Goal: Transaction & Acquisition: Purchase product/service

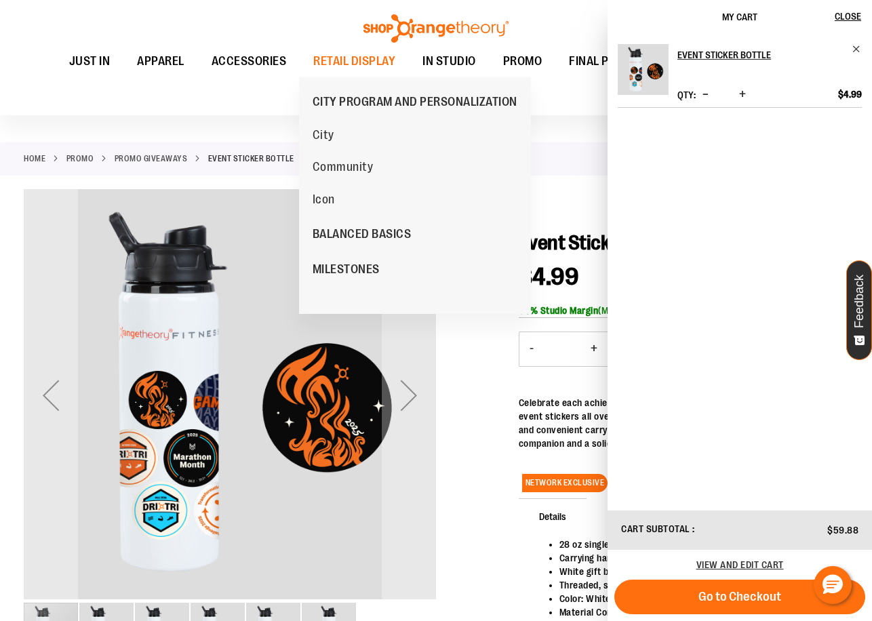
scroll to position [67, 0]
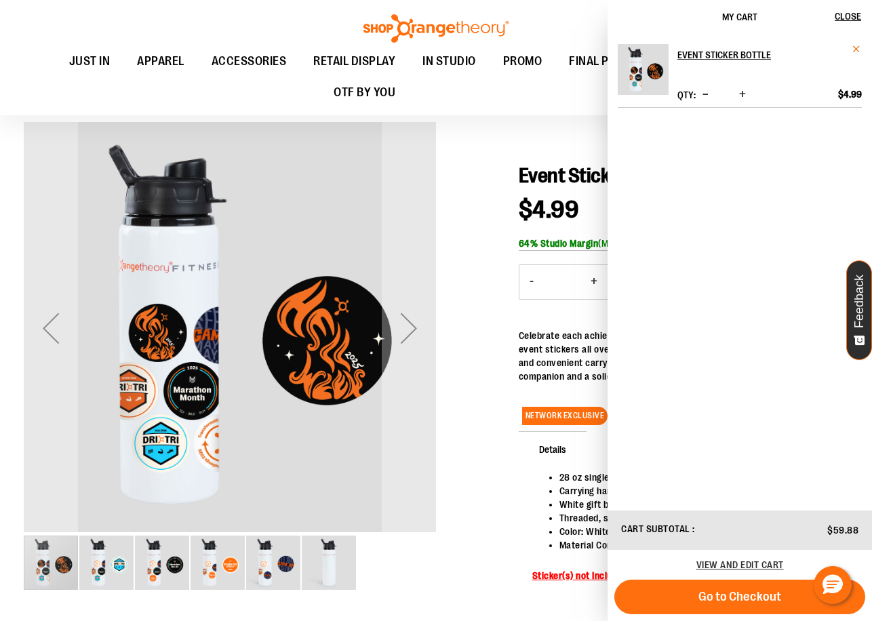
click at [854, 46] on span "Remove item" at bounding box center [856, 49] width 10 height 10
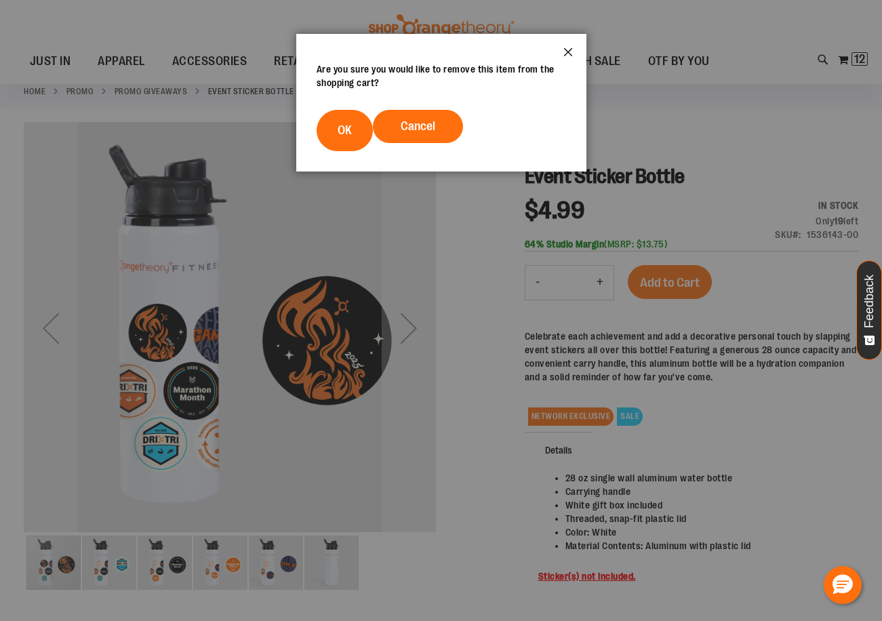
click at [569, 55] on button "Close" at bounding box center [568, 56] width 37 height 45
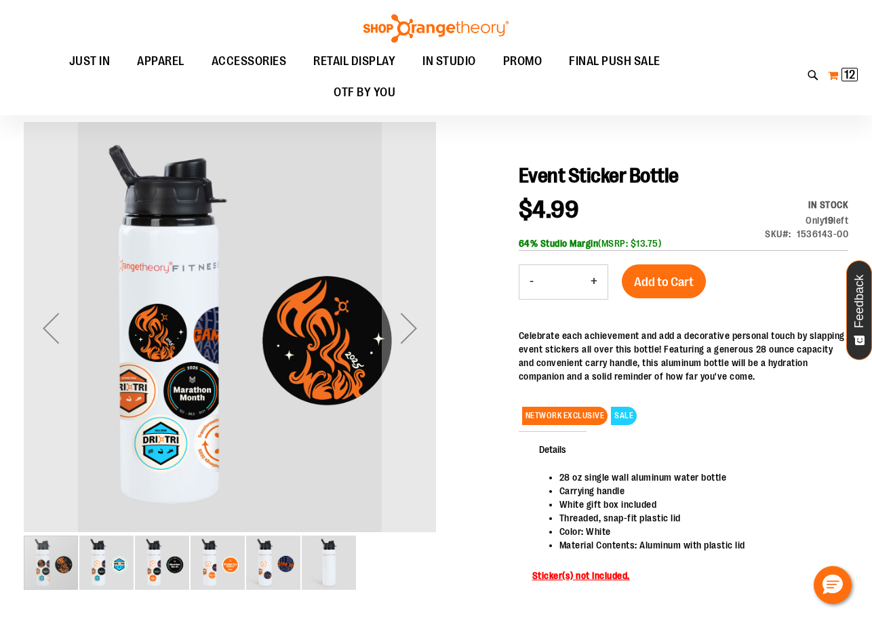
click at [840, 77] on button "My Cart 12 12 items" at bounding box center [842, 75] width 31 height 22
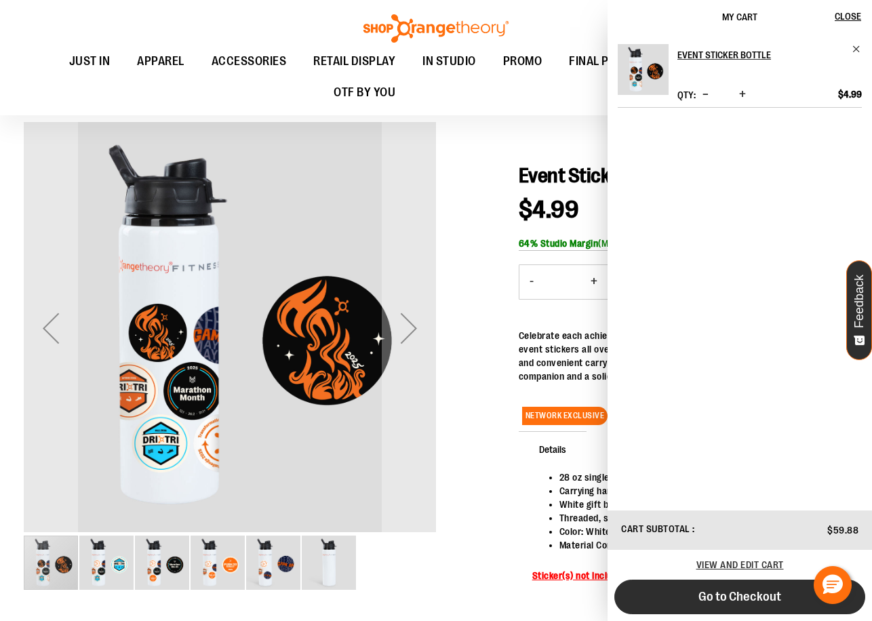
click at [758, 596] on span "Go to Checkout" at bounding box center [739, 596] width 83 height 15
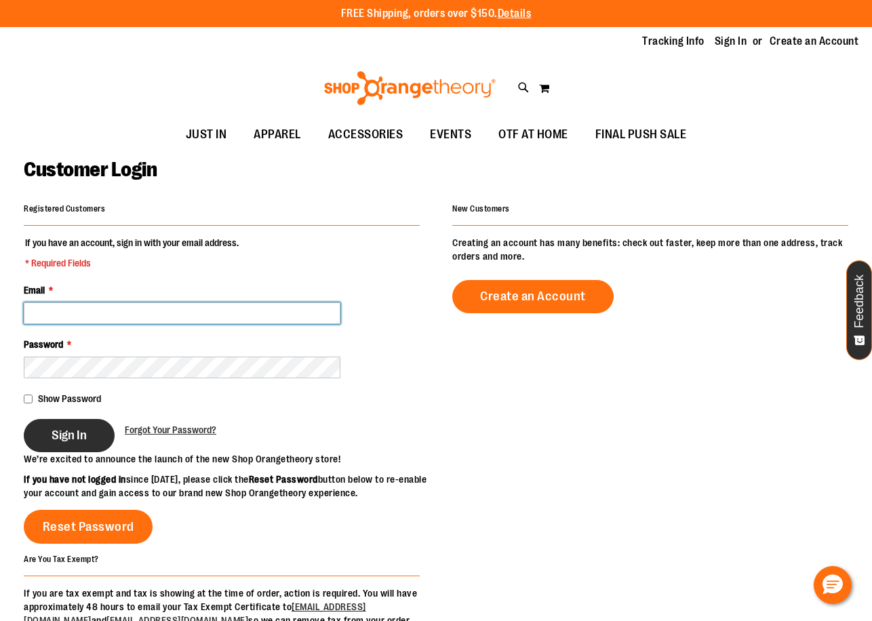
type input "**********"
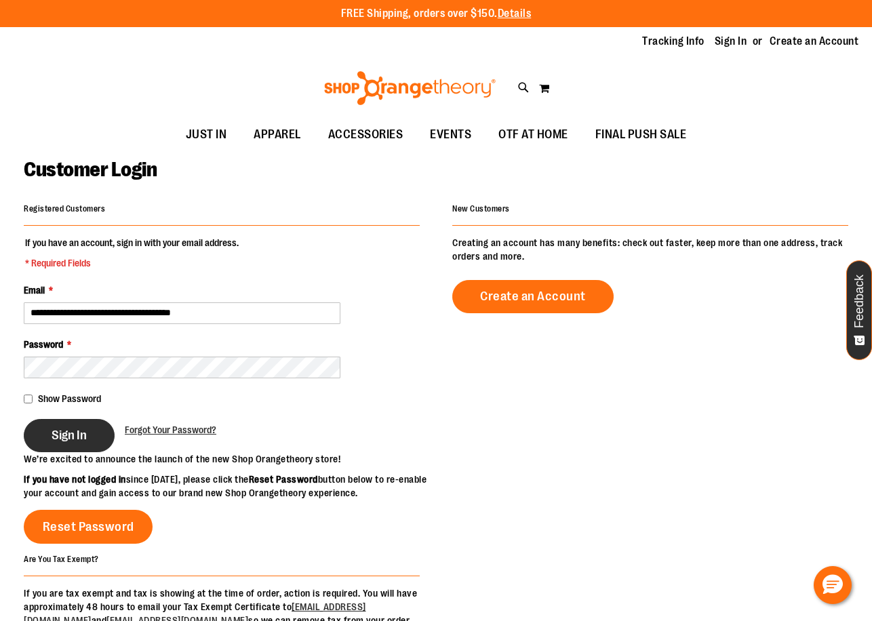
type input "**********"
click at [55, 428] on span "Sign In" at bounding box center [69, 435] width 35 height 15
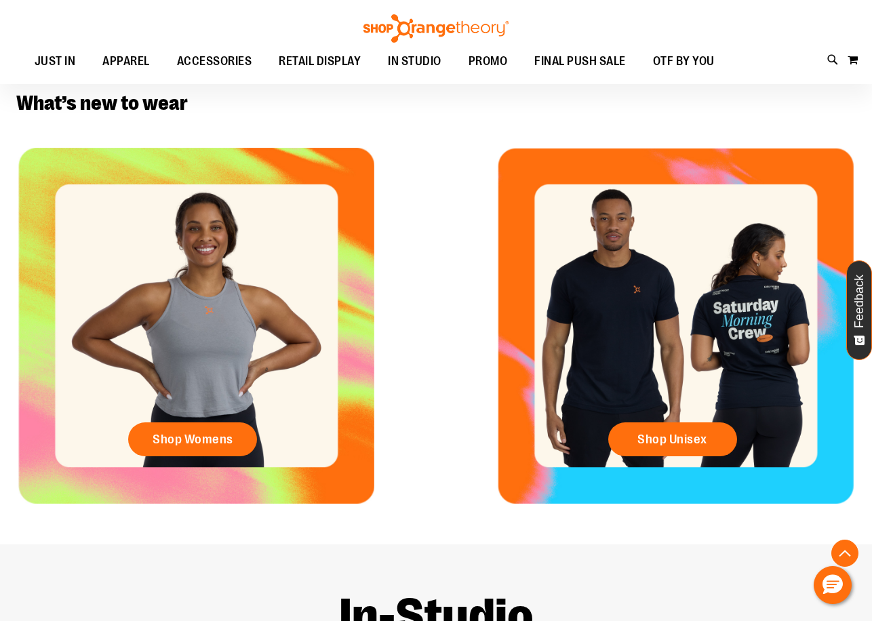
scroll to position [406, 0]
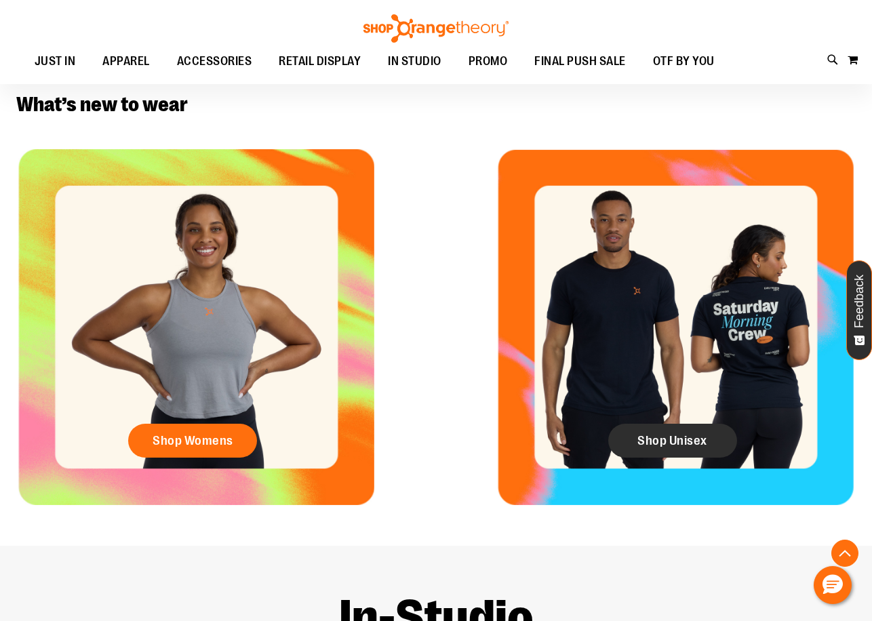
type input "**********"
click at [640, 441] on span "Shop Unisex" at bounding box center [672, 440] width 70 height 15
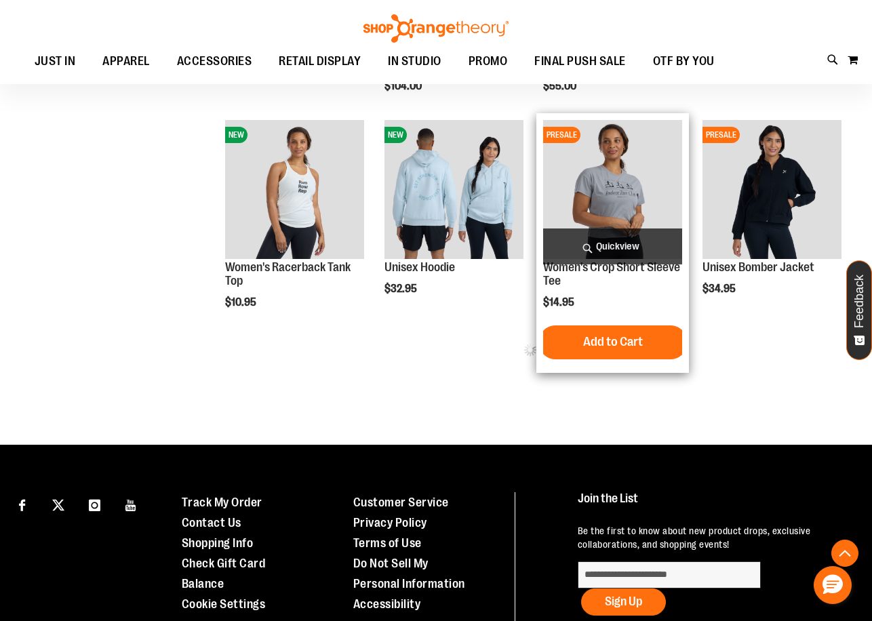
scroll to position [609, 0]
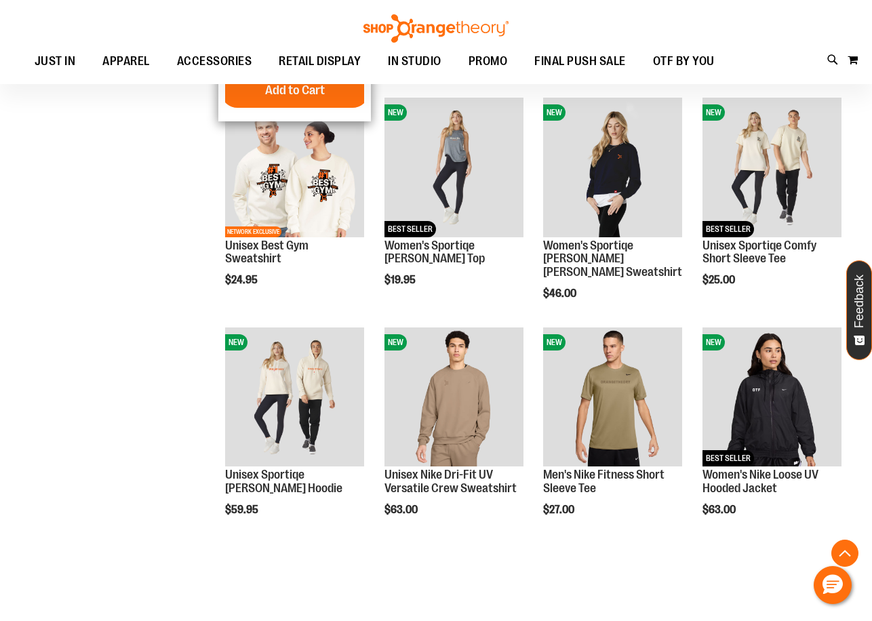
scroll to position [1152, 0]
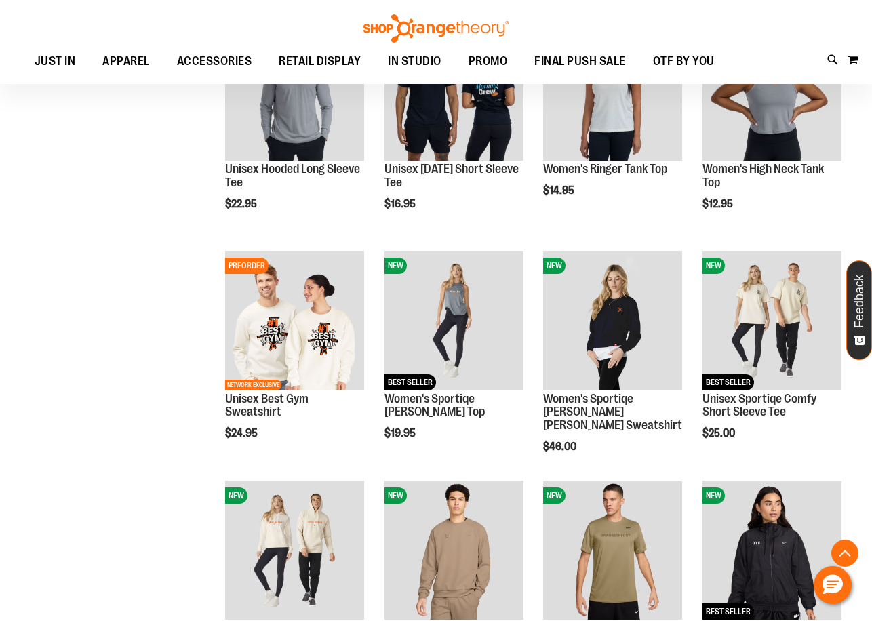
scroll to position [1084, 0]
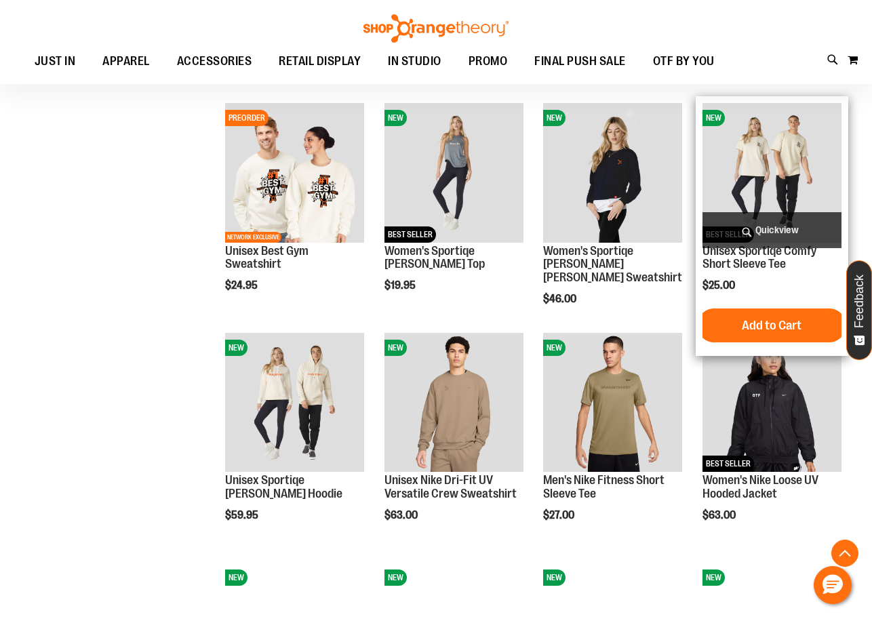
type input "**********"
click at [792, 150] on img "product" at bounding box center [771, 172] width 139 height 139
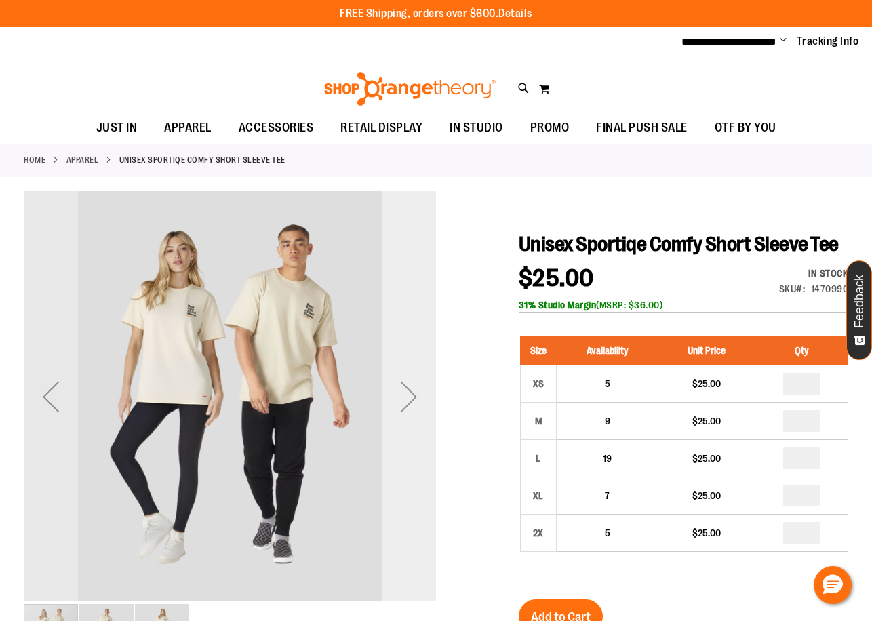
type input "**********"
click at [423, 395] on div "Next" at bounding box center [409, 396] width 54 height 54
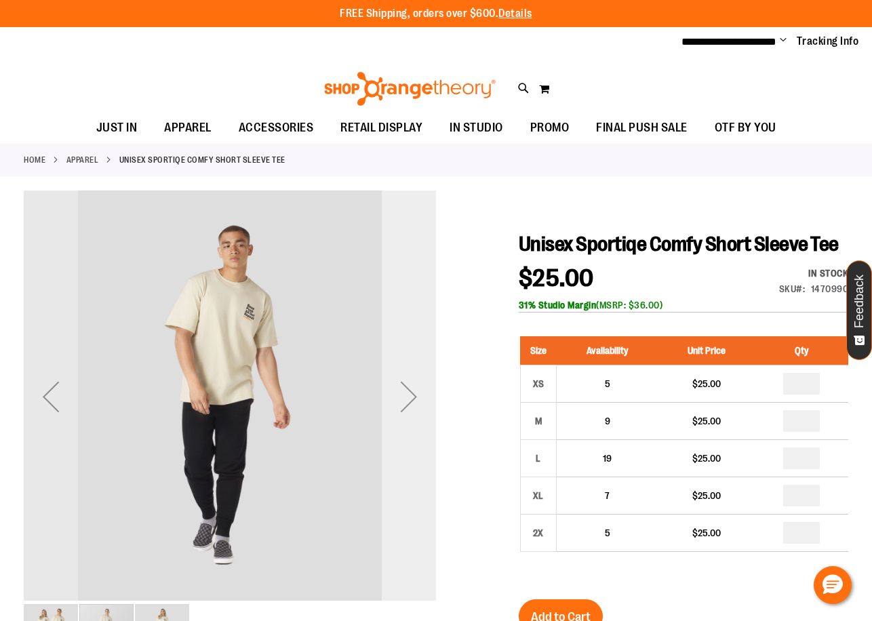
click at [423, 395] on div "Next" at bounding box center [409, 396] width 54 height 54
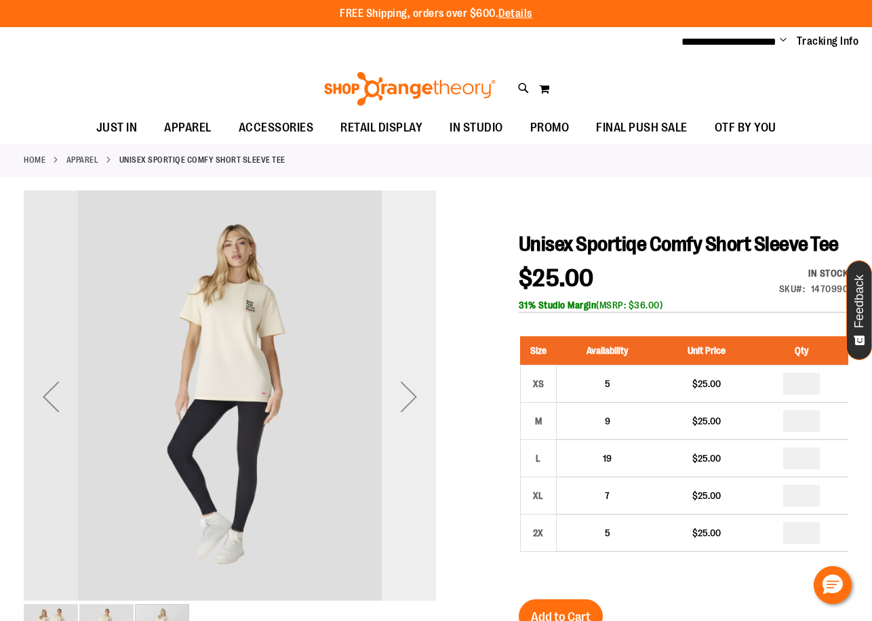
click at [423, 395] on div "Next" at bounding box center [409, 396] width 54 height 54
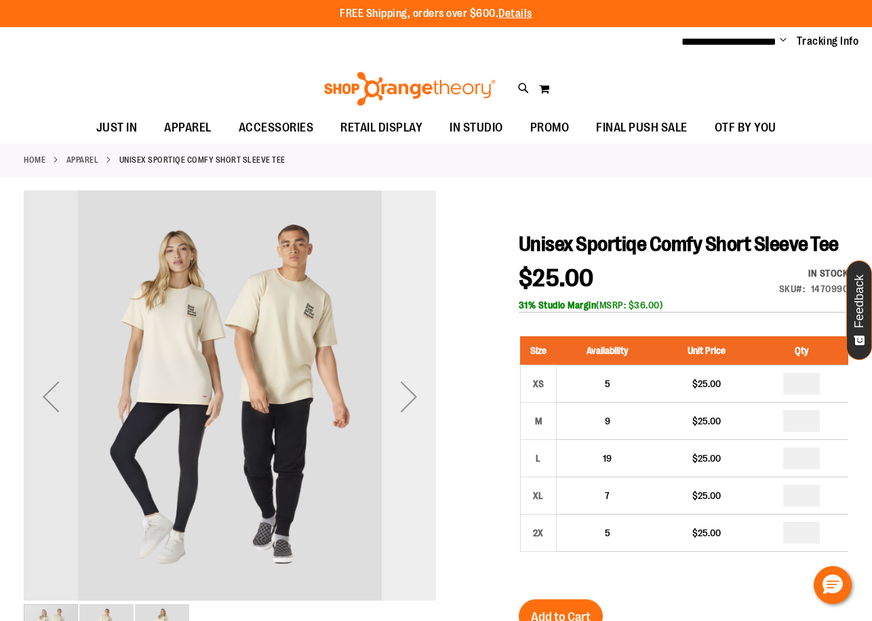
click at [423, 395] on div "Next" at bounding box center [409, 396] width 54 height 54
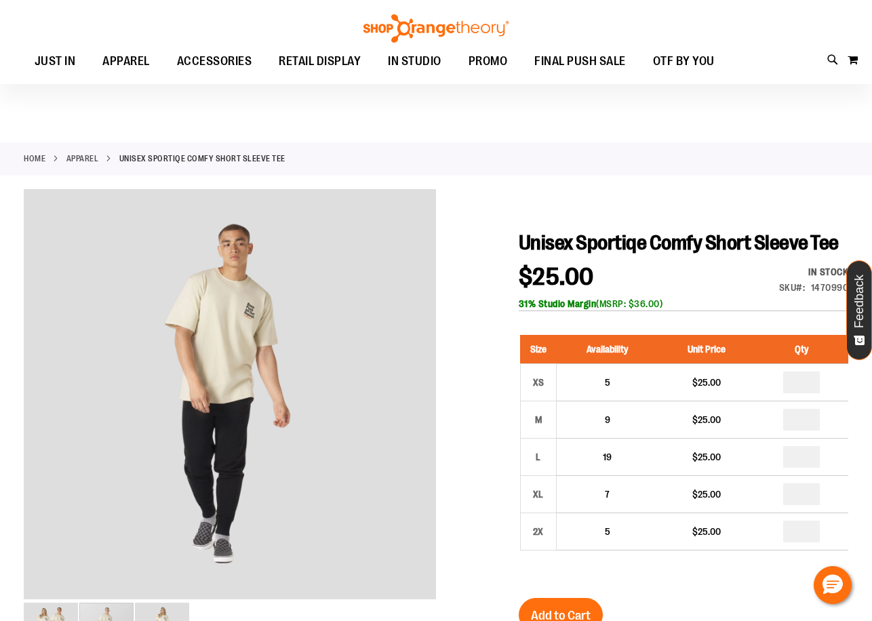
scroll to position [338, 0]
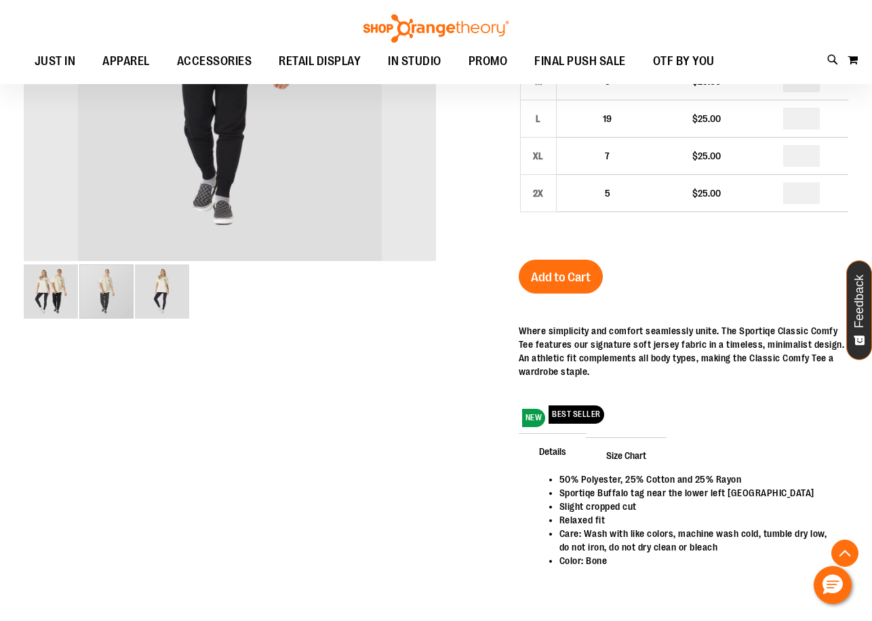
click at [175, 283] on img "image 3 of 3" at bounding box center [162, 291] width 54 height 54
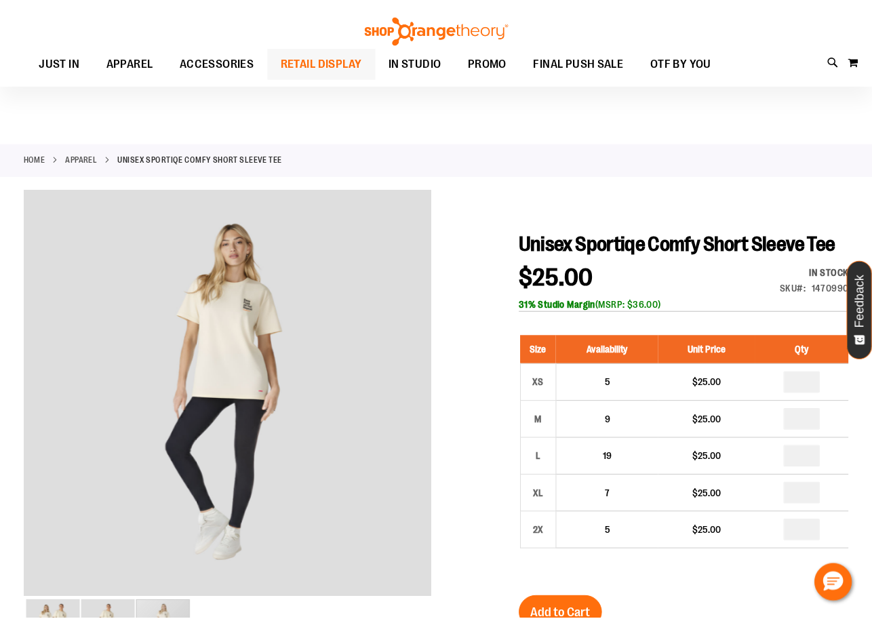
scroll to position [66, 0]
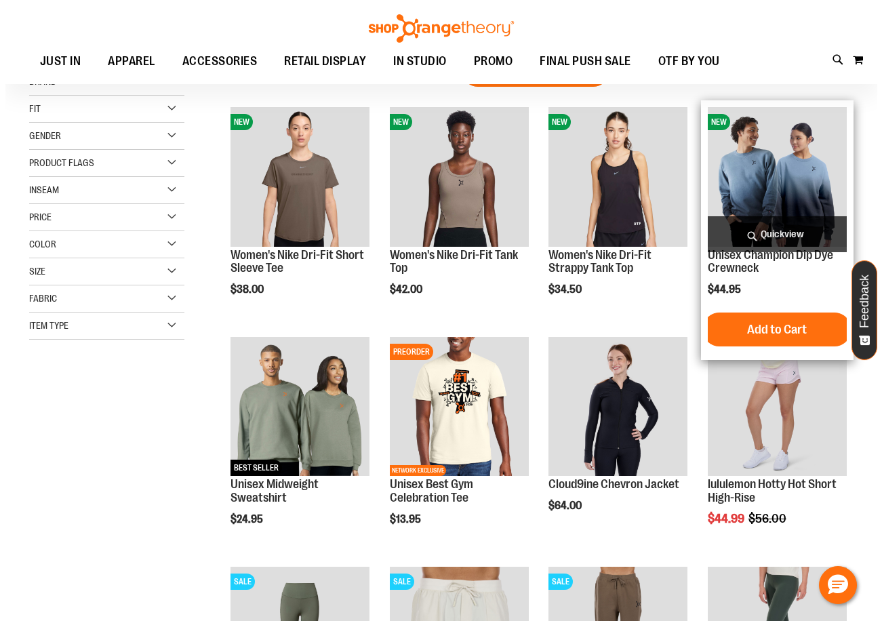
scroll to position [203, 0]
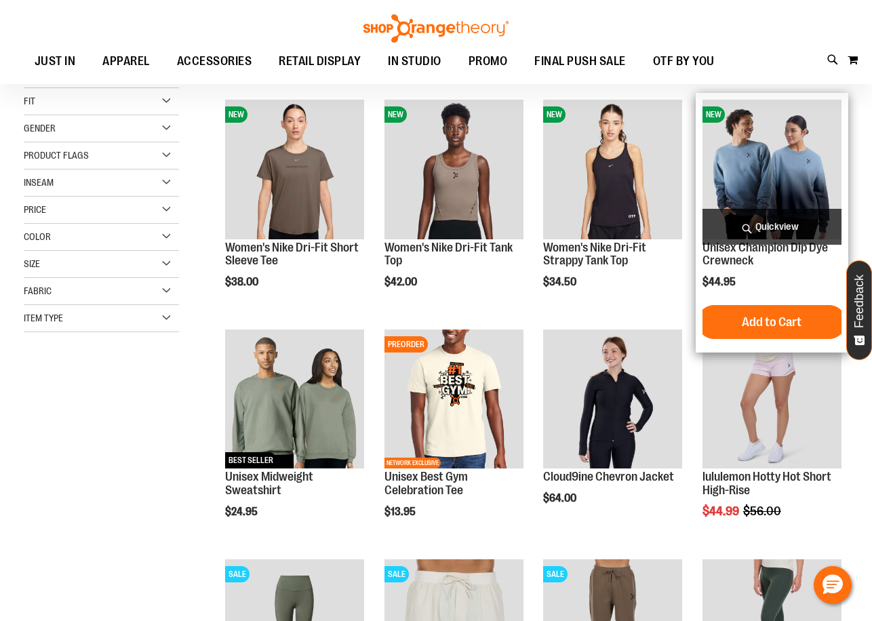
type input "**********"
click at [788, 220] on span "Quickview" at bounding box center [771, 227] width 139 height 36
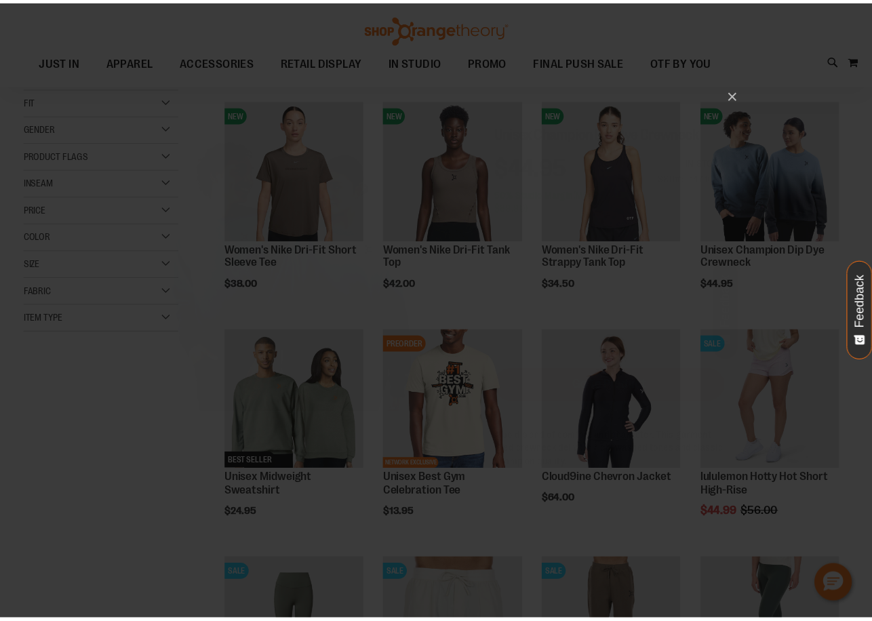
scroll to position [0, 0]
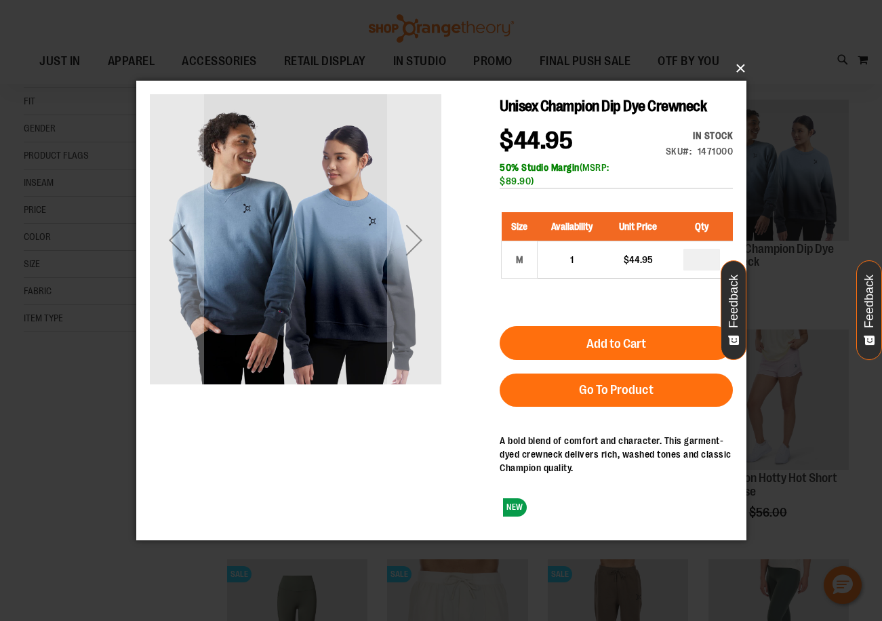
click at [740, 73] on button "×" at bounding box center [445, 69] width 610 height 30
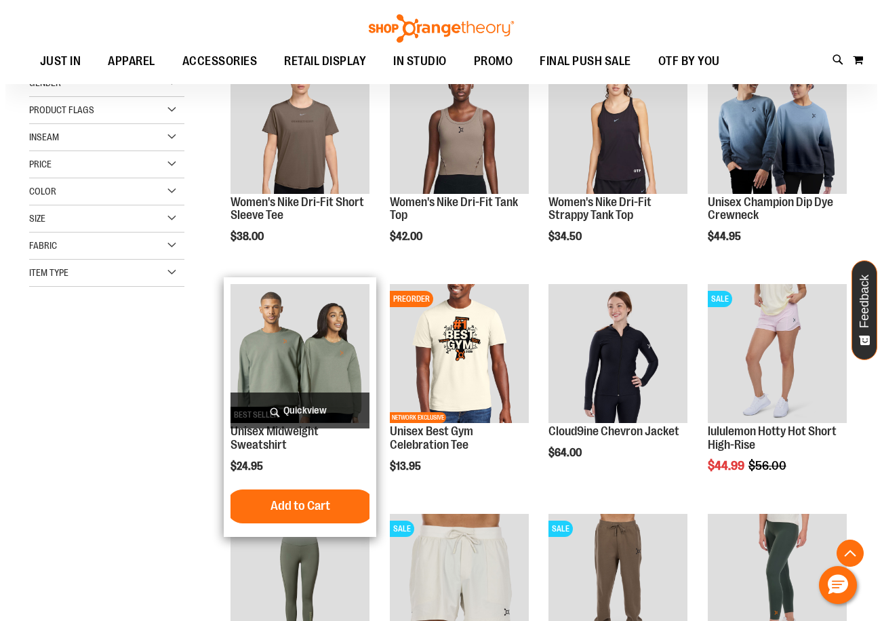
scroll to position [270, 0]
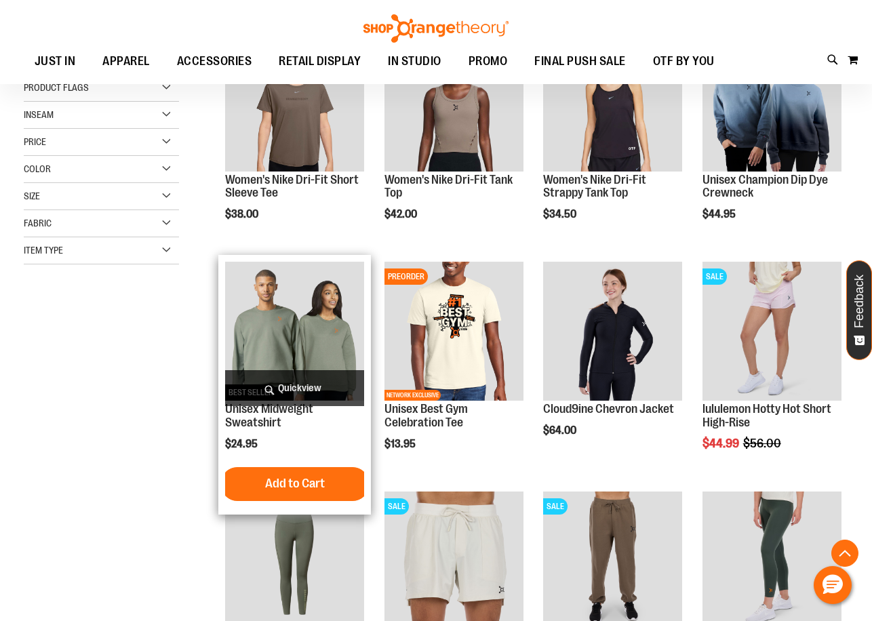
click at [301, 384] on span "Quickview" at bounding box center [294, 388] width 139 height 36
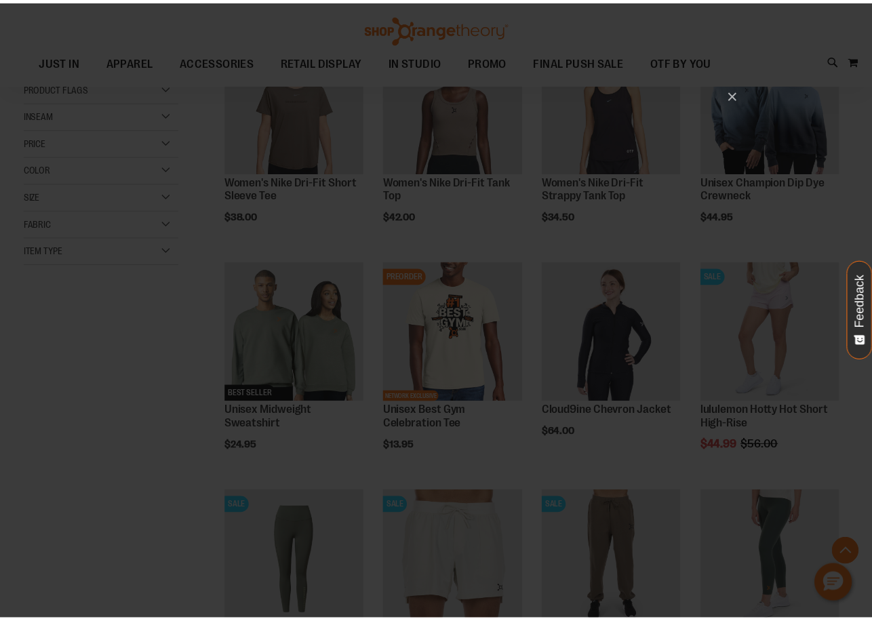
scroll to position [0, 0]
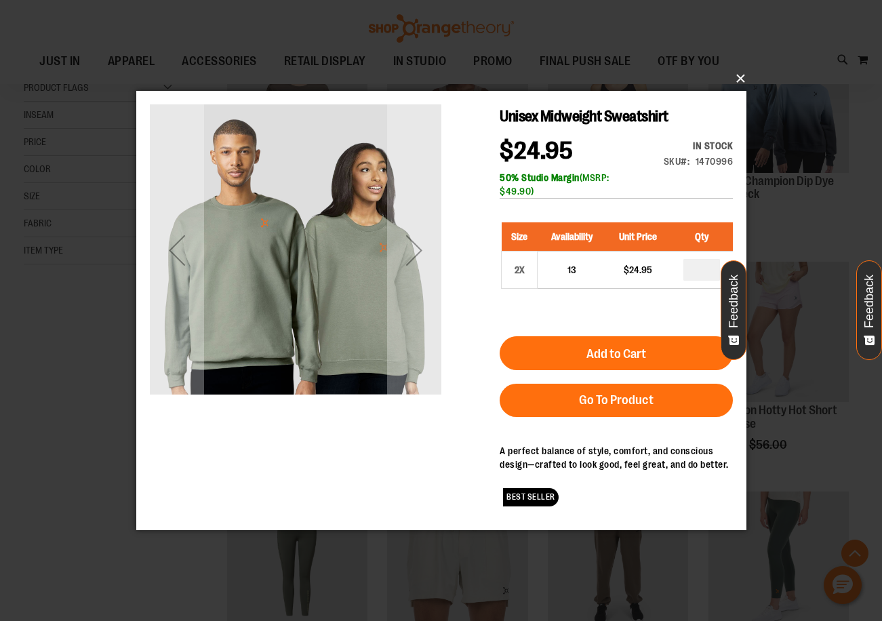
click at [738, 77] on button "×" at bounding box center [445, 79] width 610 height 30
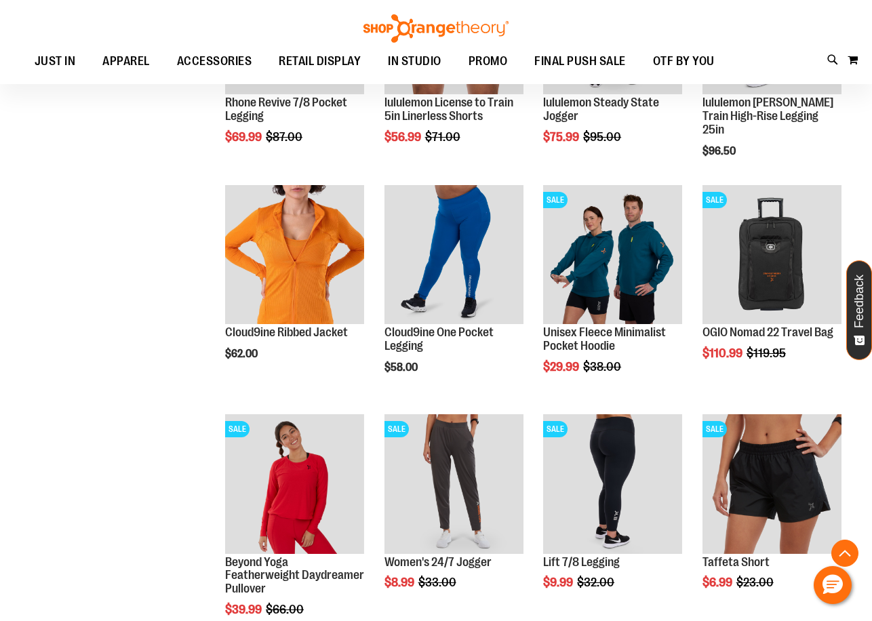
scroll to position [813, 0]
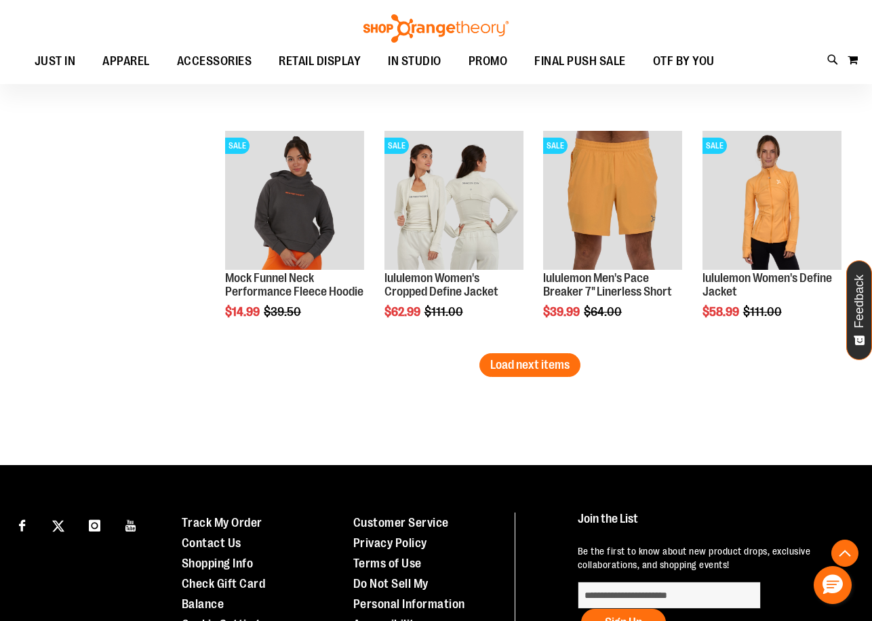
scroll to position [2033, 0]
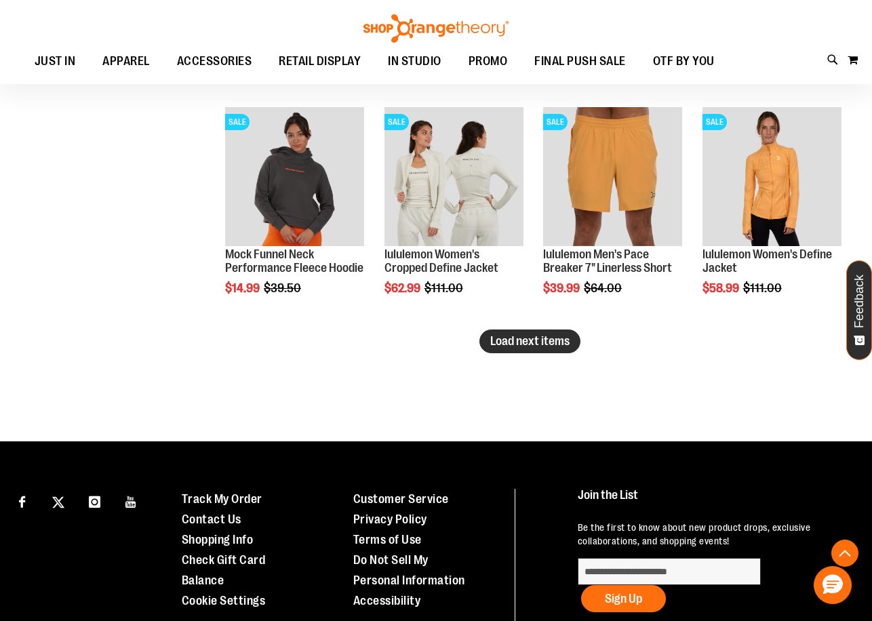
click at [546, 337] on span "Load next items" at bounding box center [529, 341] width 79 height 14
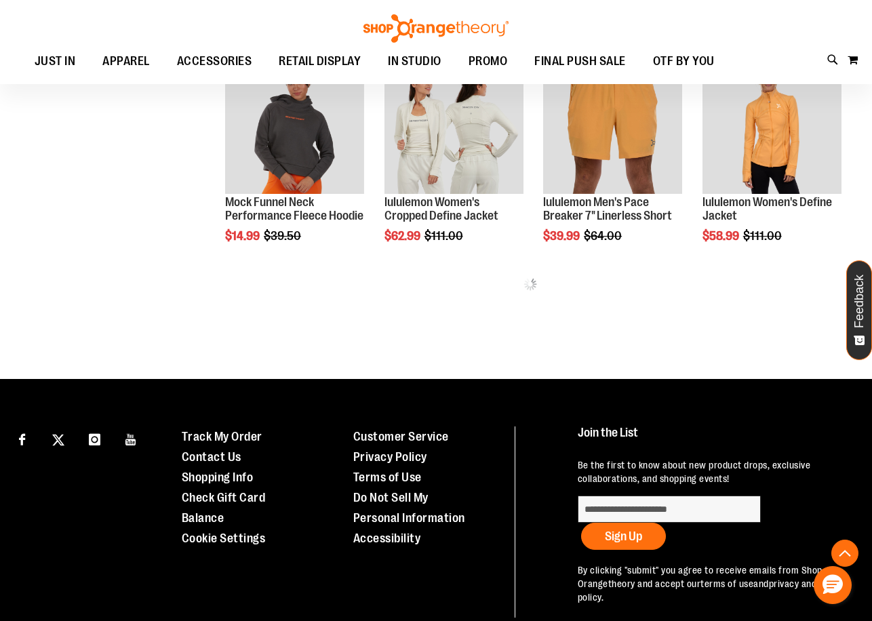
scroll to position [2151, 0]
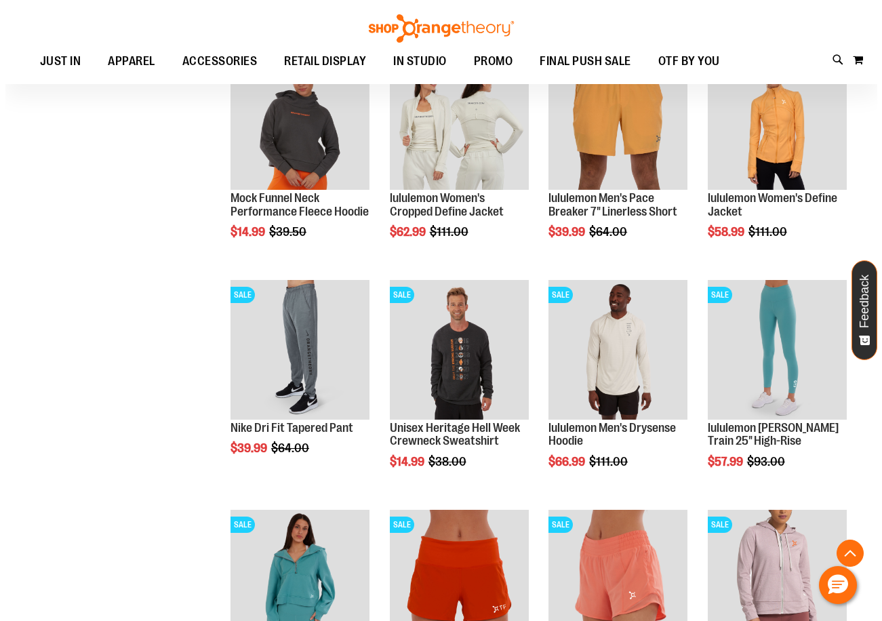
scroll to position [2218, 0]
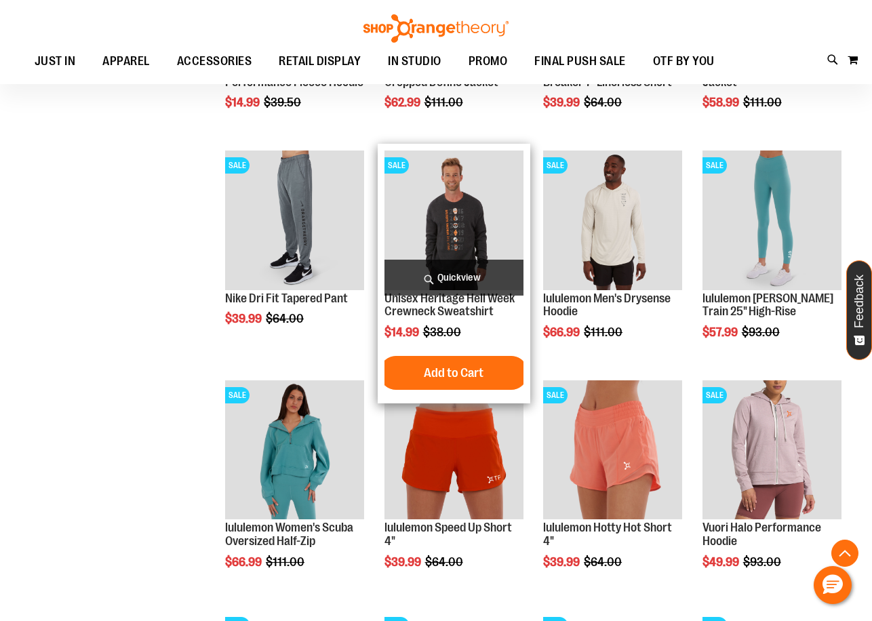
click at [484, 266] on span "Quickview" at bounding box center [453, 278] width 139 height 36
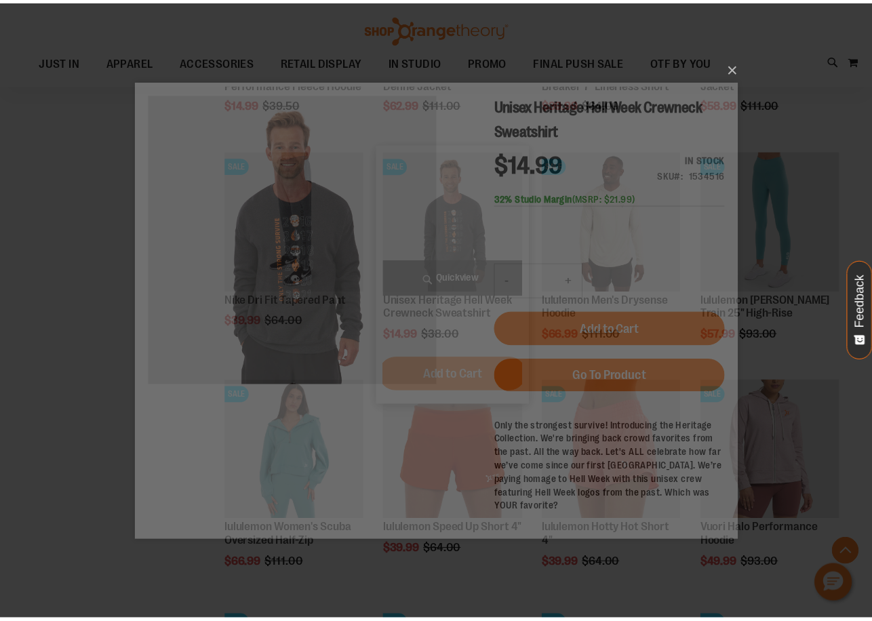
scroll to position [0, 0]
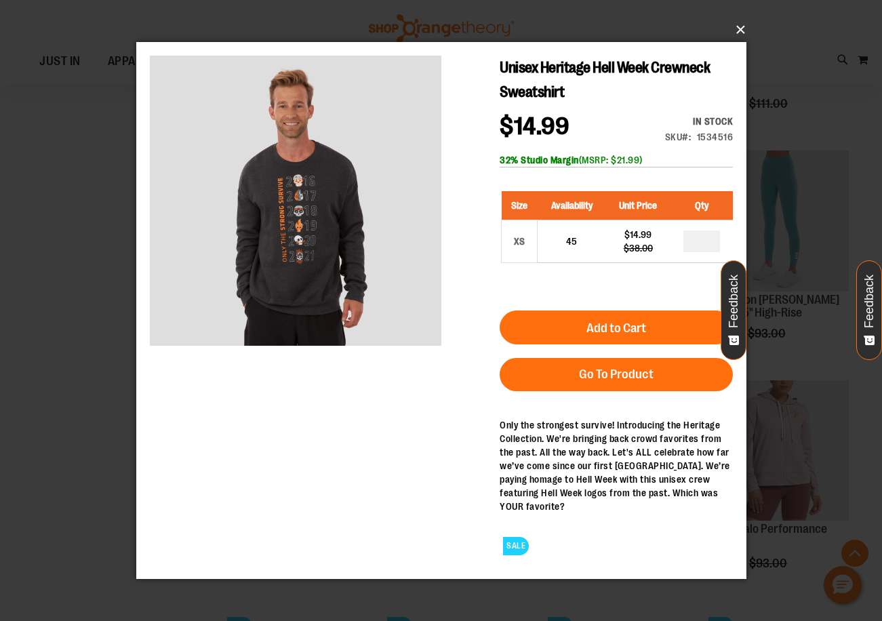
click at [739, 25] on button "×" at bounding box center [445, 30] width 610 height 30
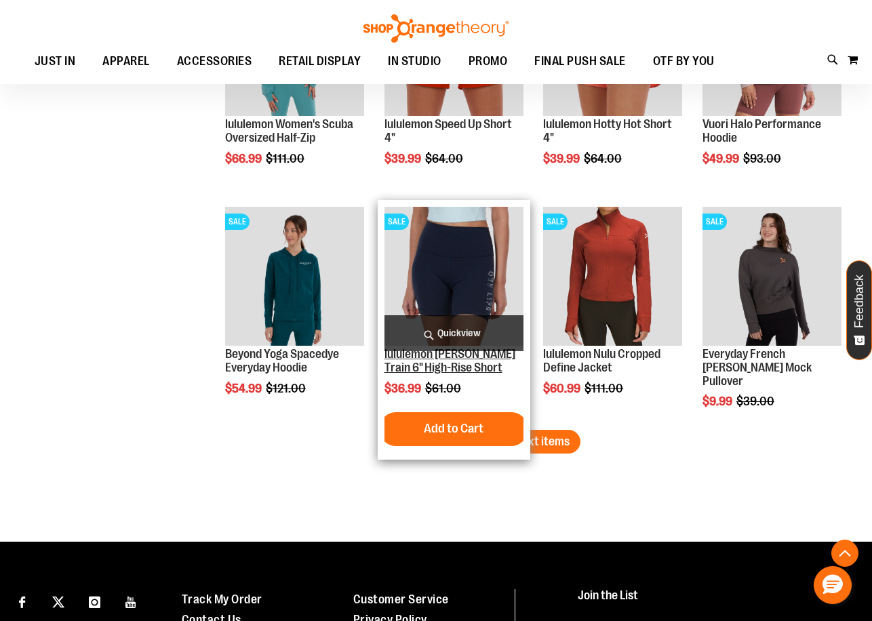
scroll to position [2625, 0]
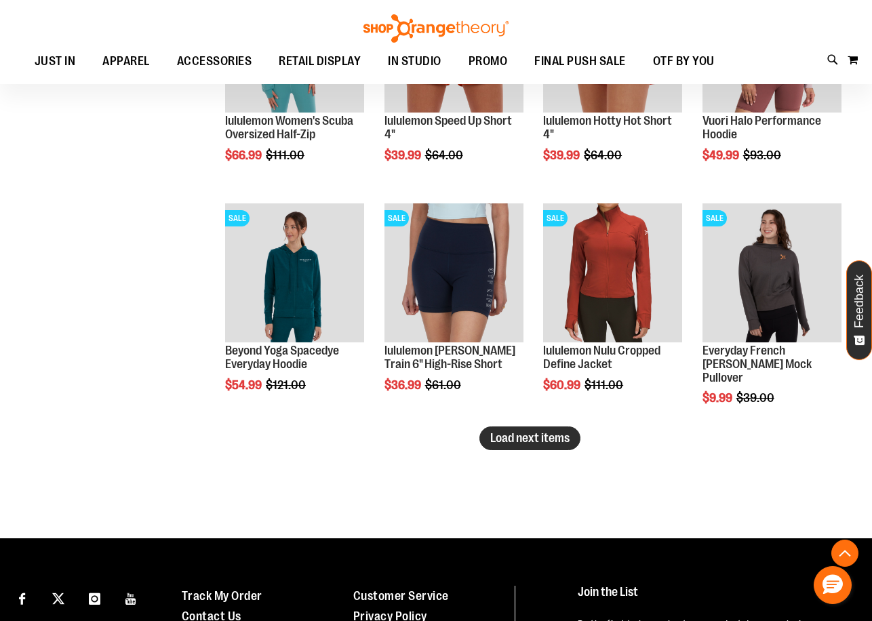
click at [548, 441] on span "Load next items" at bounding box center [529, 438] width 79 height 14
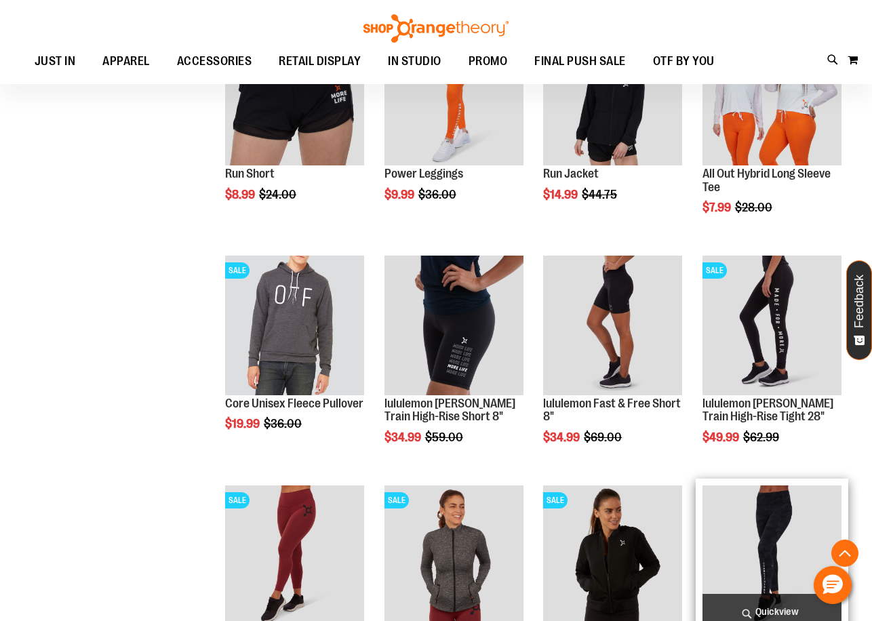
scroll to position [3371, 0]
